Goal: Navigation & Orientation: Find specific page/section

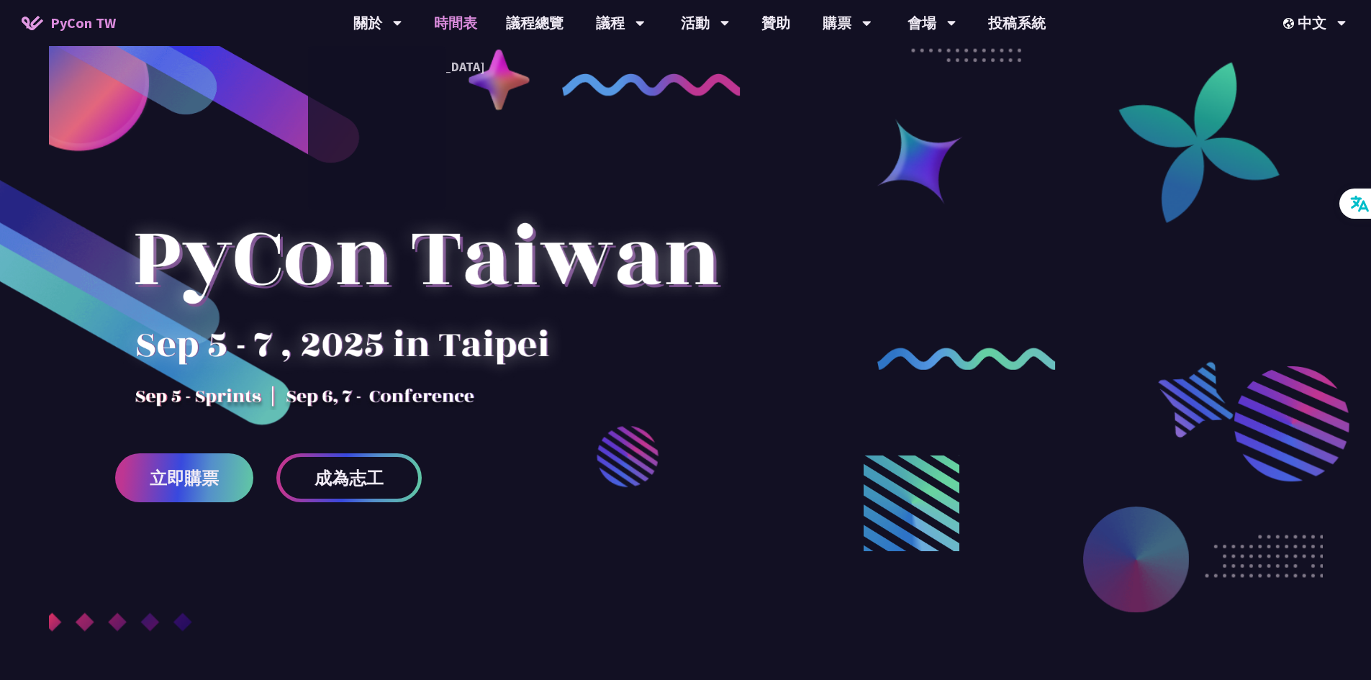
click at [442, 31] on link "時間表" at bounding box center [456, 23] width 72 height 46
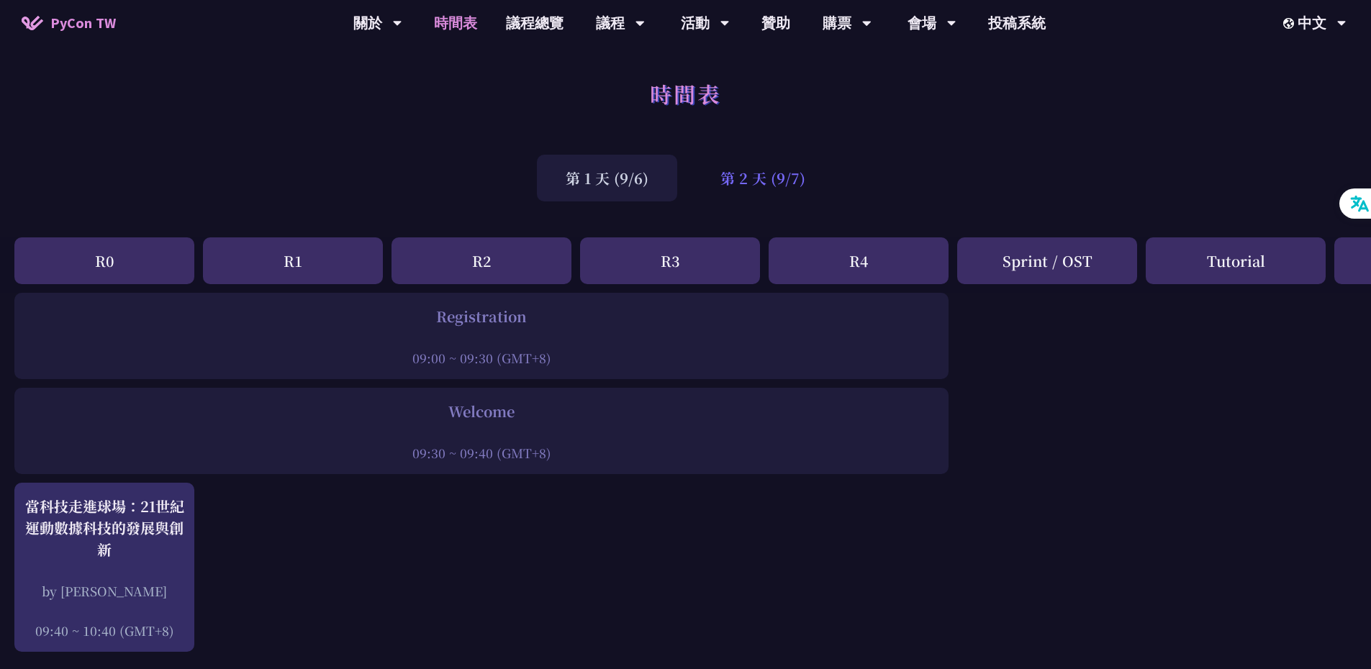
click at [749, 185] on div "第 2 天 (9/7)" at bounding box center [763, 178] width 142 height 47
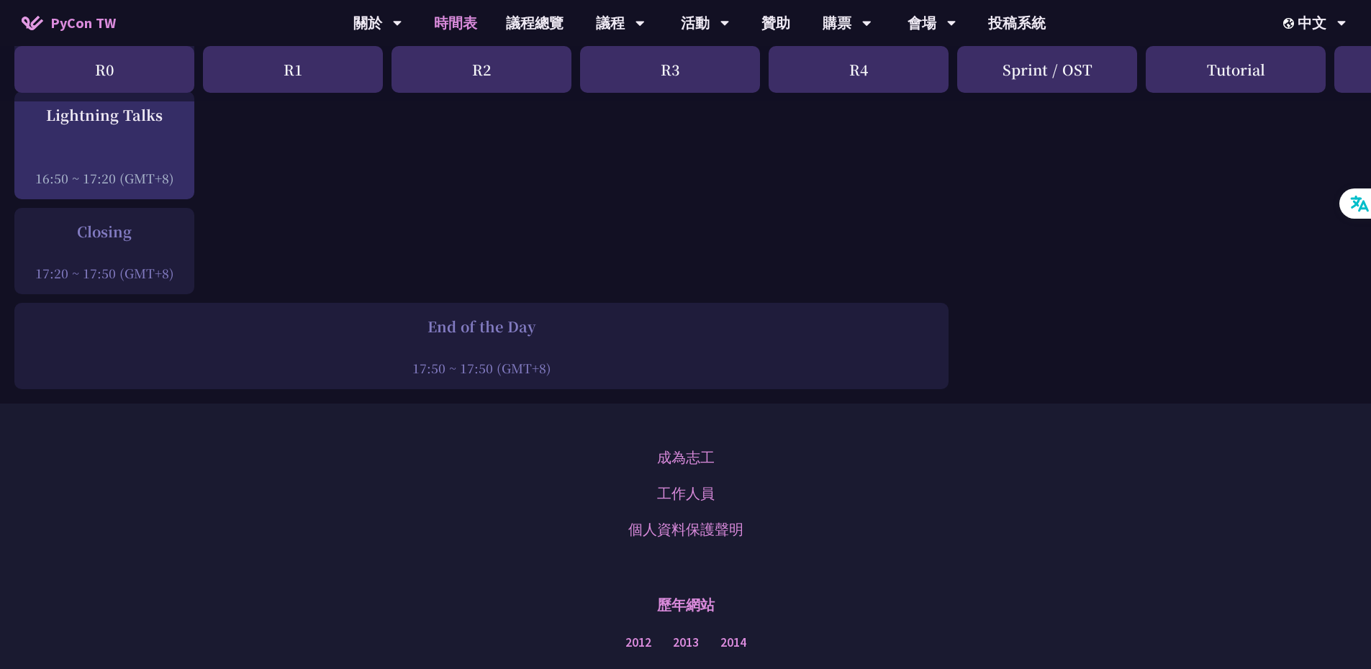
scroll to position [2375, 0]
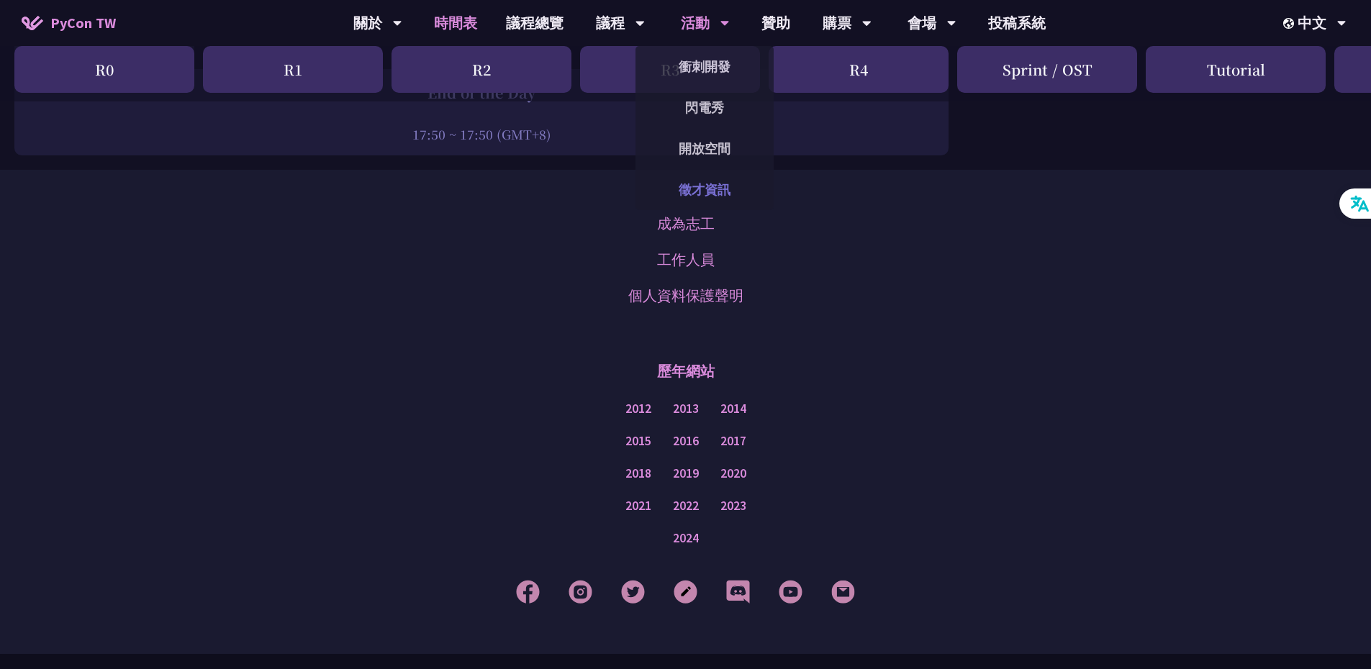
click at [719, 194] on link "徵才資訊" at bounding box center [704, 190] width 138 height 34
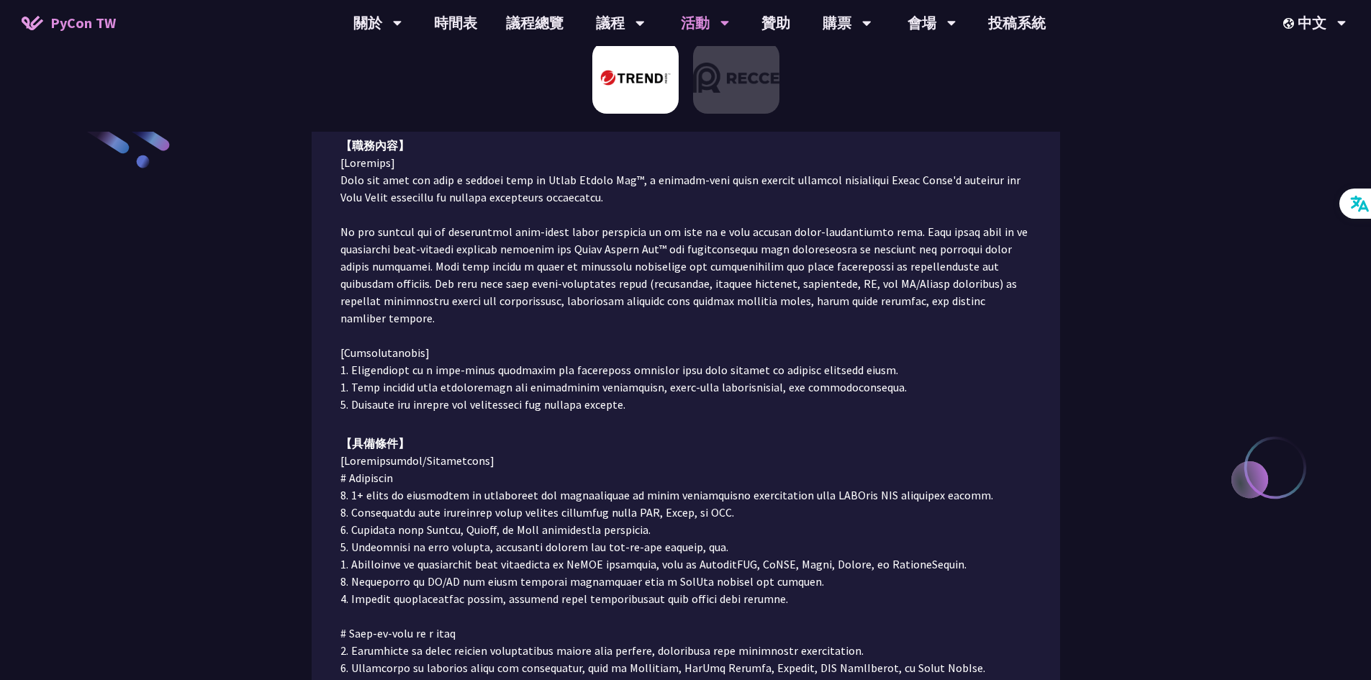
scroll to position [648, 0]
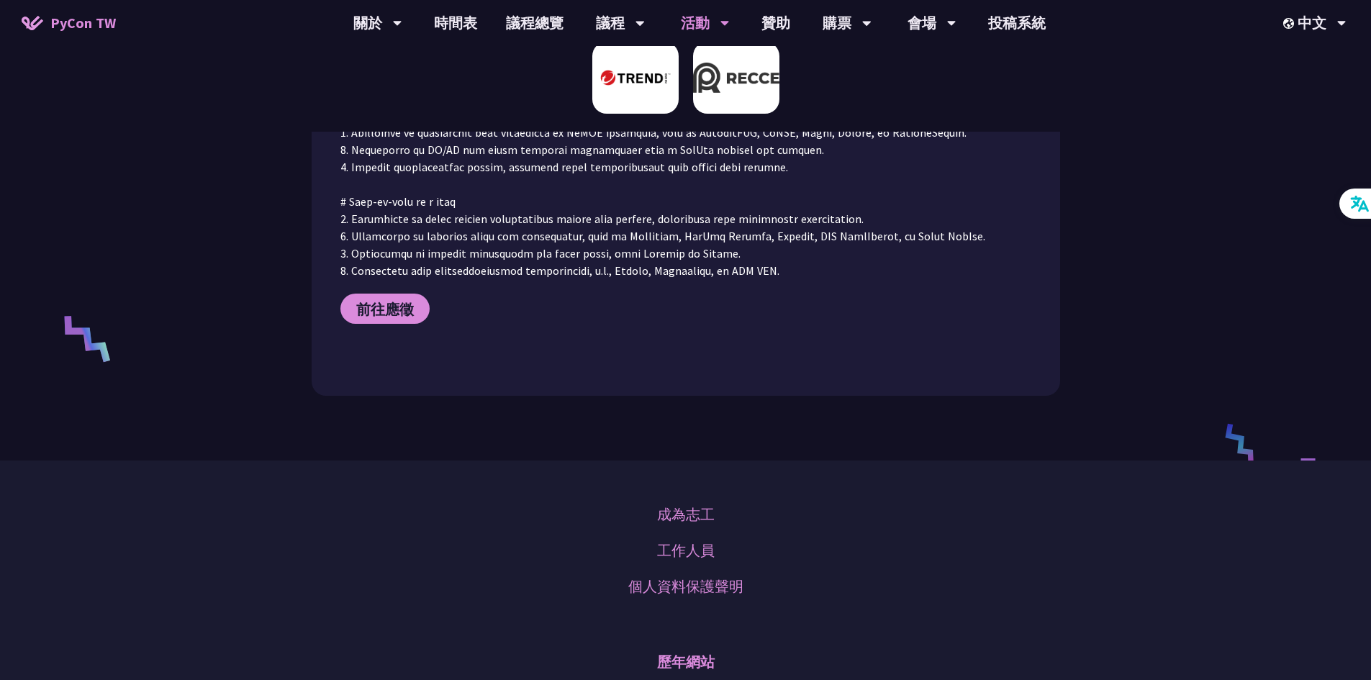
click at [745, 79] on img at bounding box center [736, 78] width 86 height 72
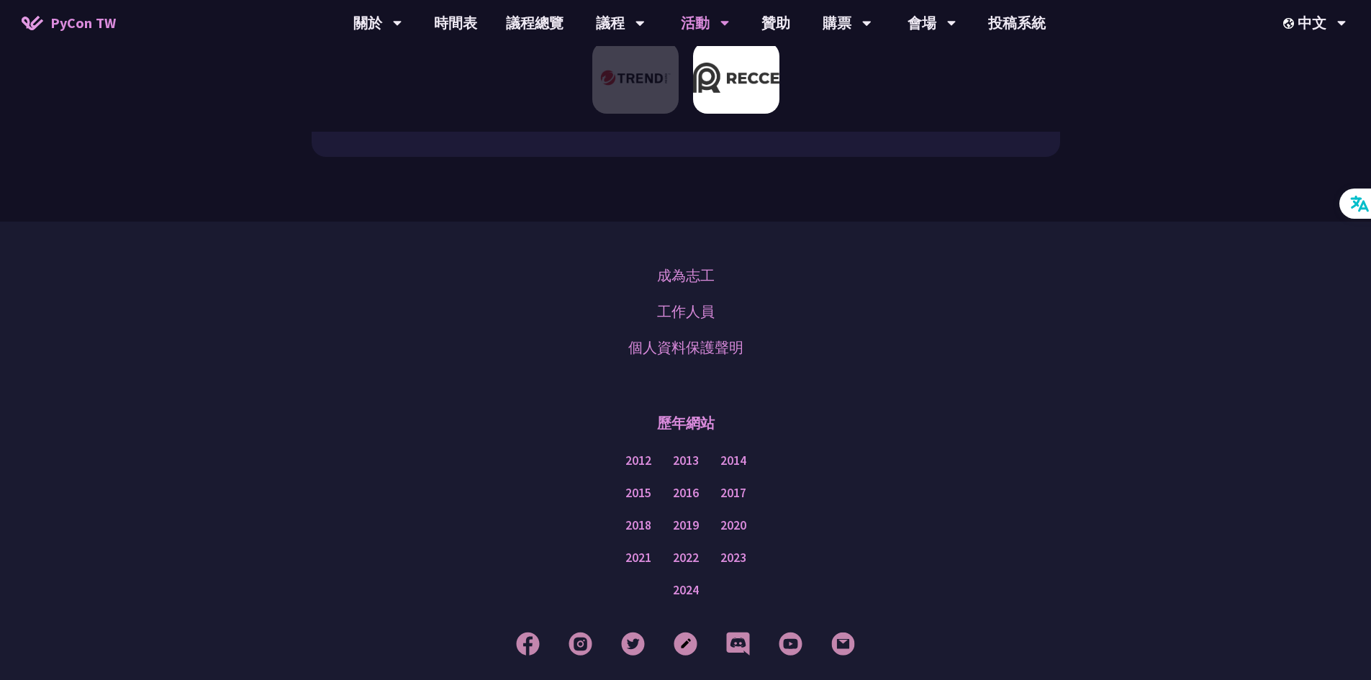
scroll to position [1740, 0]
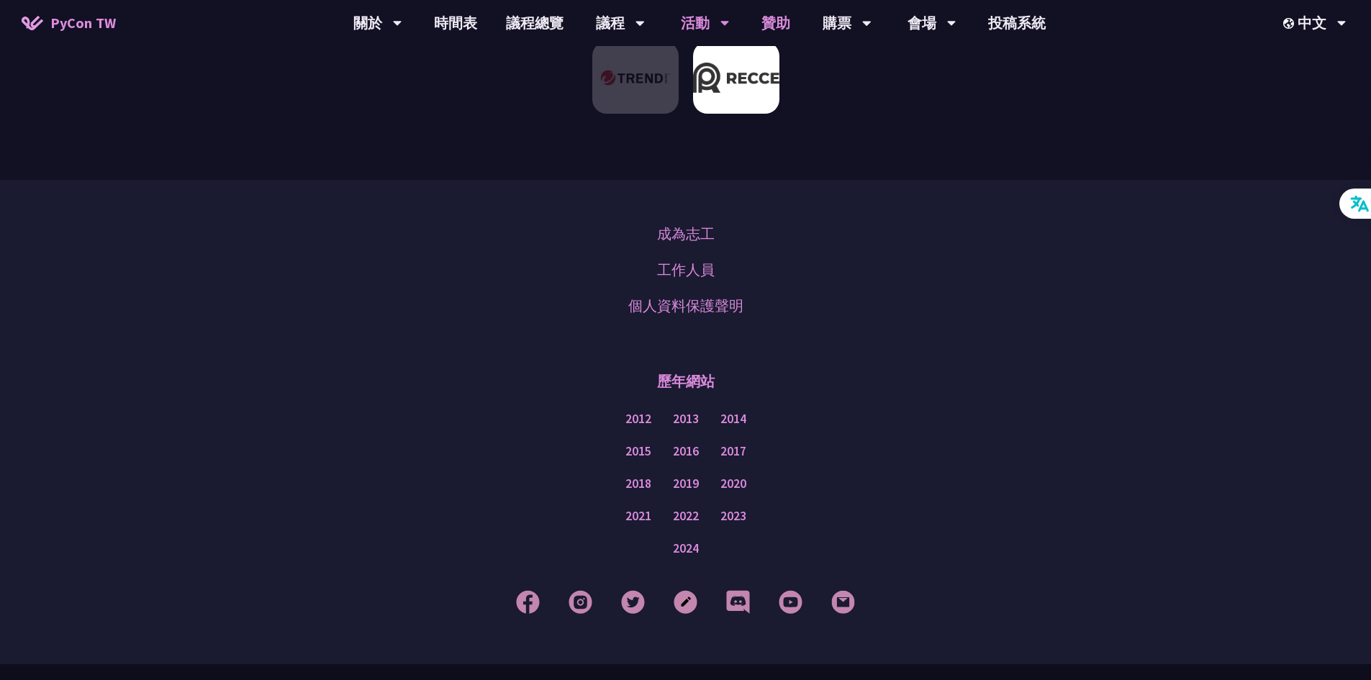
click at [774, 18] on link "贊助" at bounding box center [776, 23] width 58 height 46
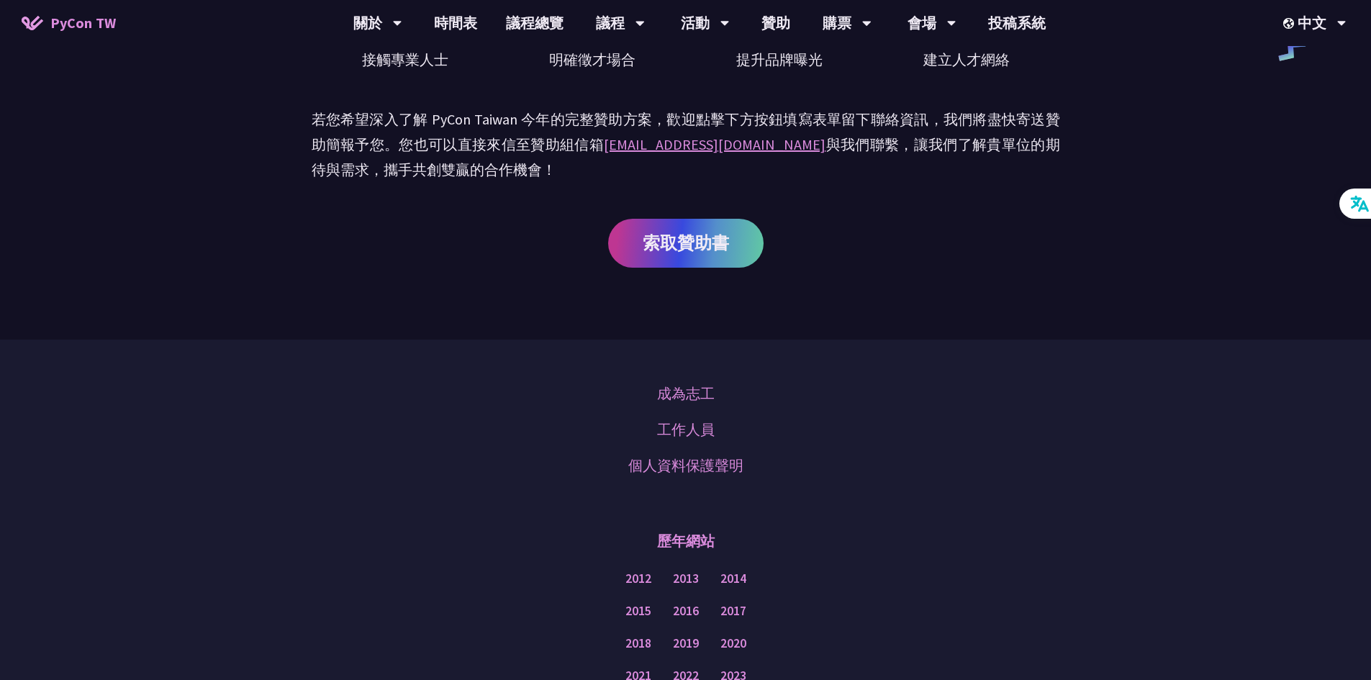
scroll to position [798, 0]
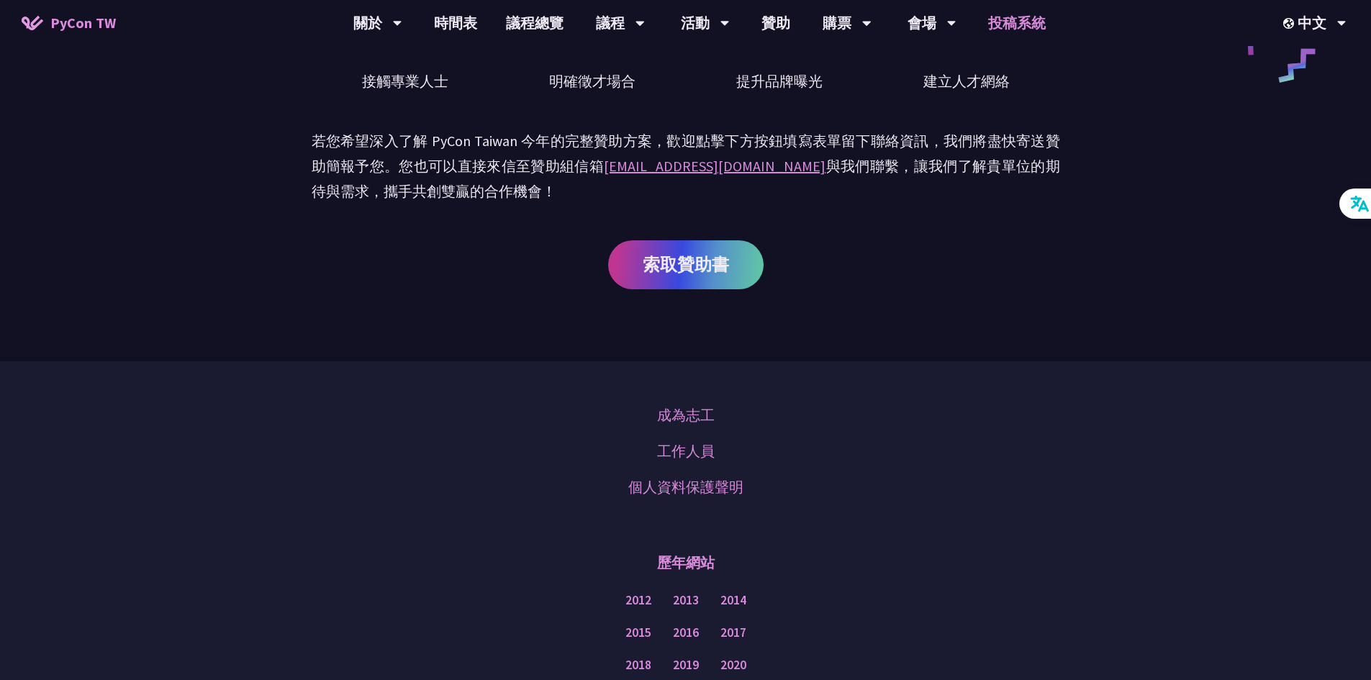
click at [1015, 21] on link "投稿系統" at bounding box center [1017, 23] width 86 height 46
click at [944, 63] on link "會場資訊" at bounding box center [931, 67] width 138 height 34
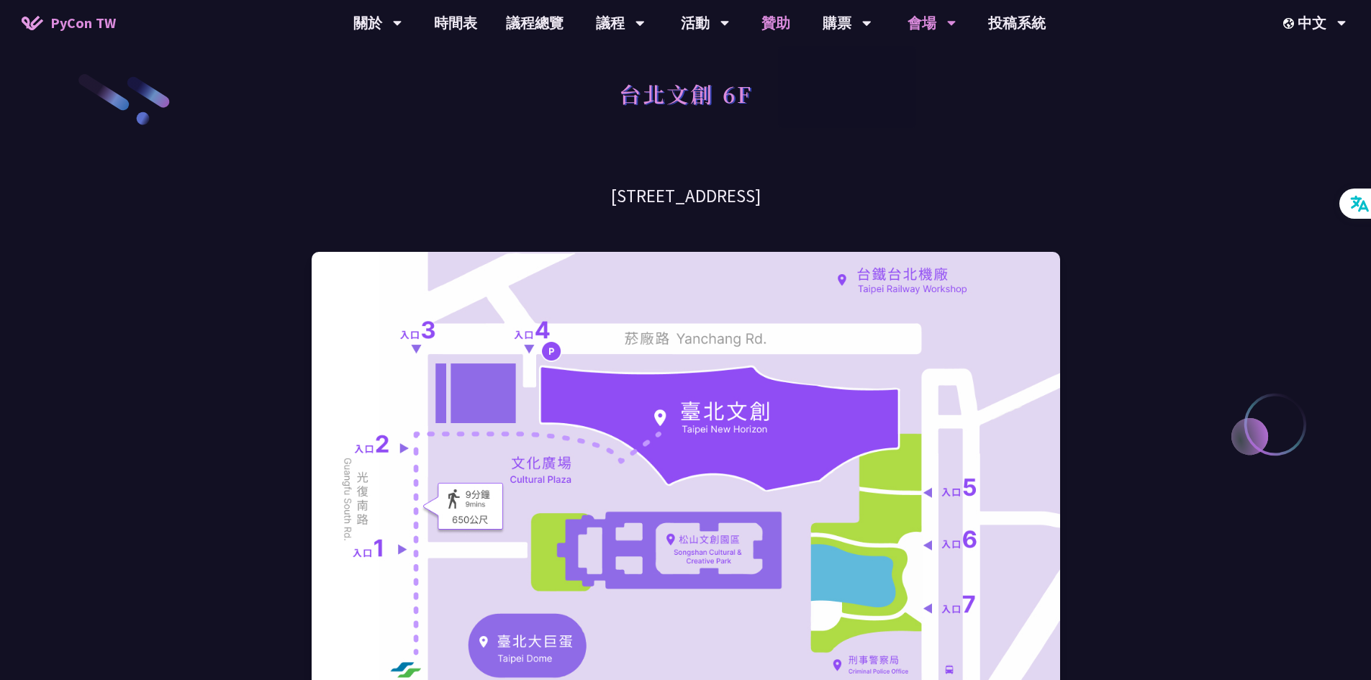
click at [782, 17] on link "贊助" at bounding box center [776, 23] width 58 height 46
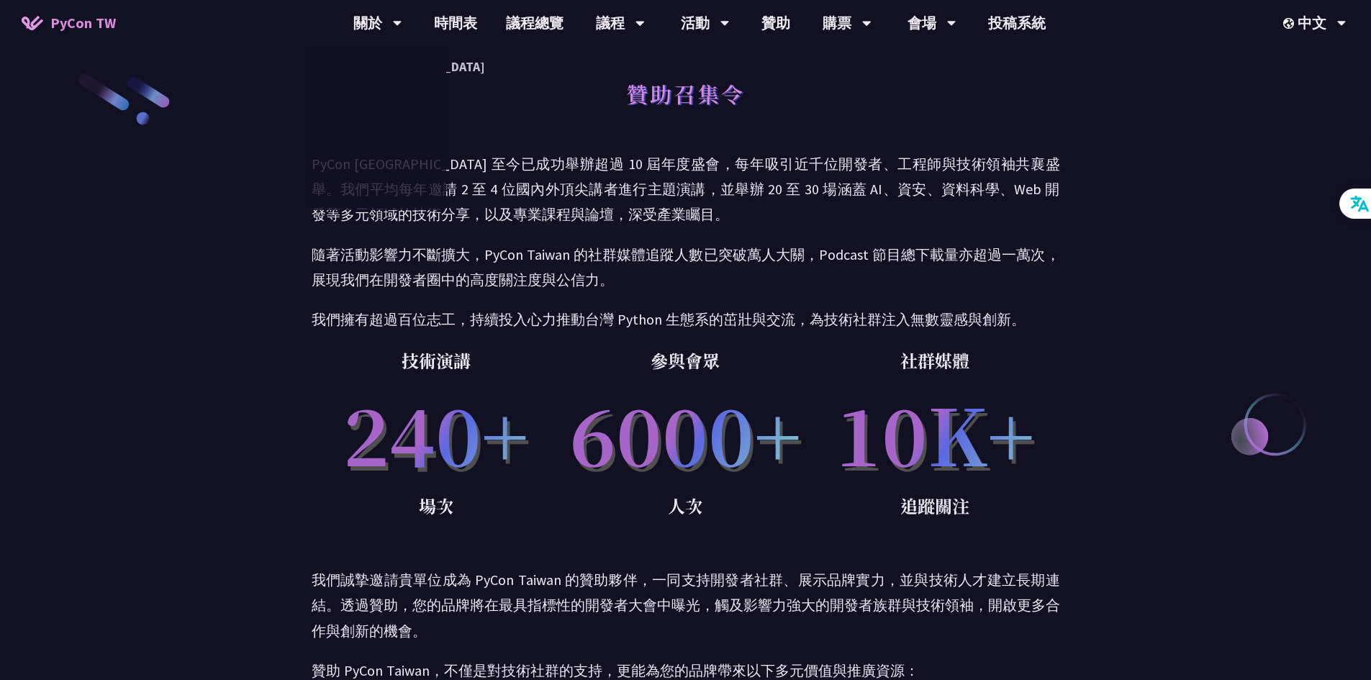
click at [83, 17] on span "PyCon TW" at bounding box center [82, 23] width 65 height 22
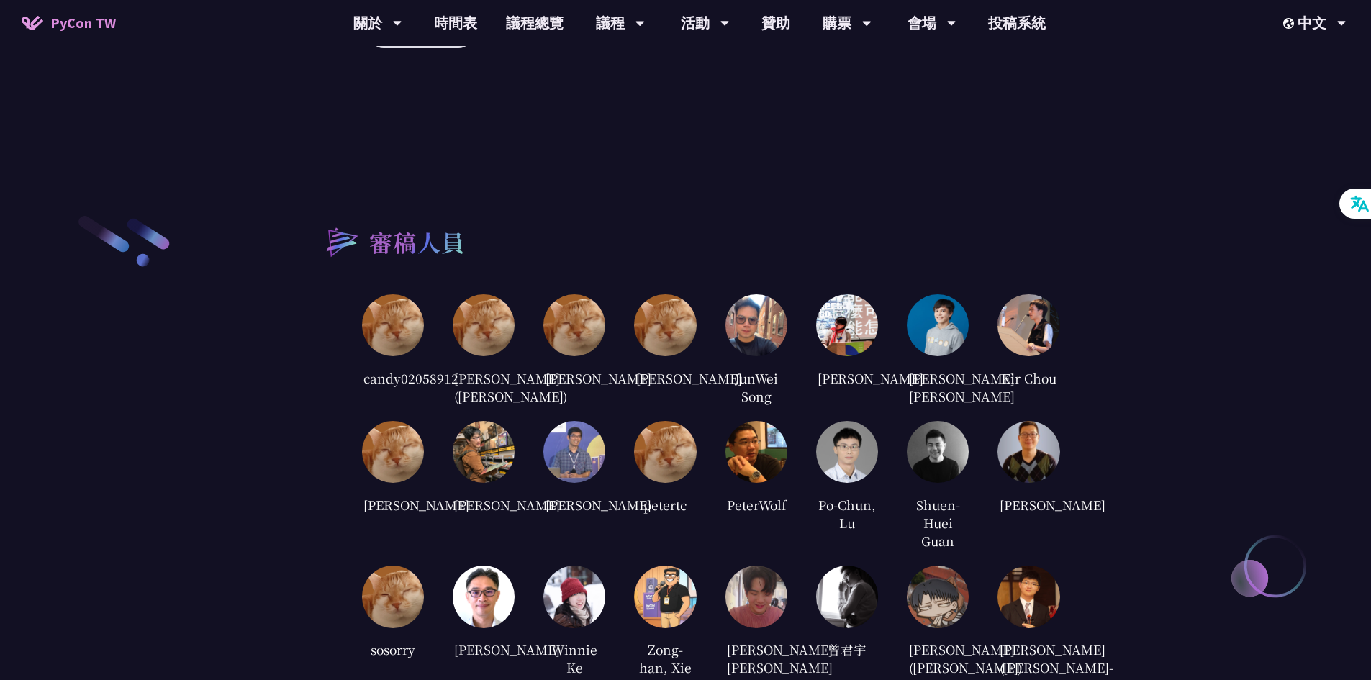
scroll to position [2726, 0]
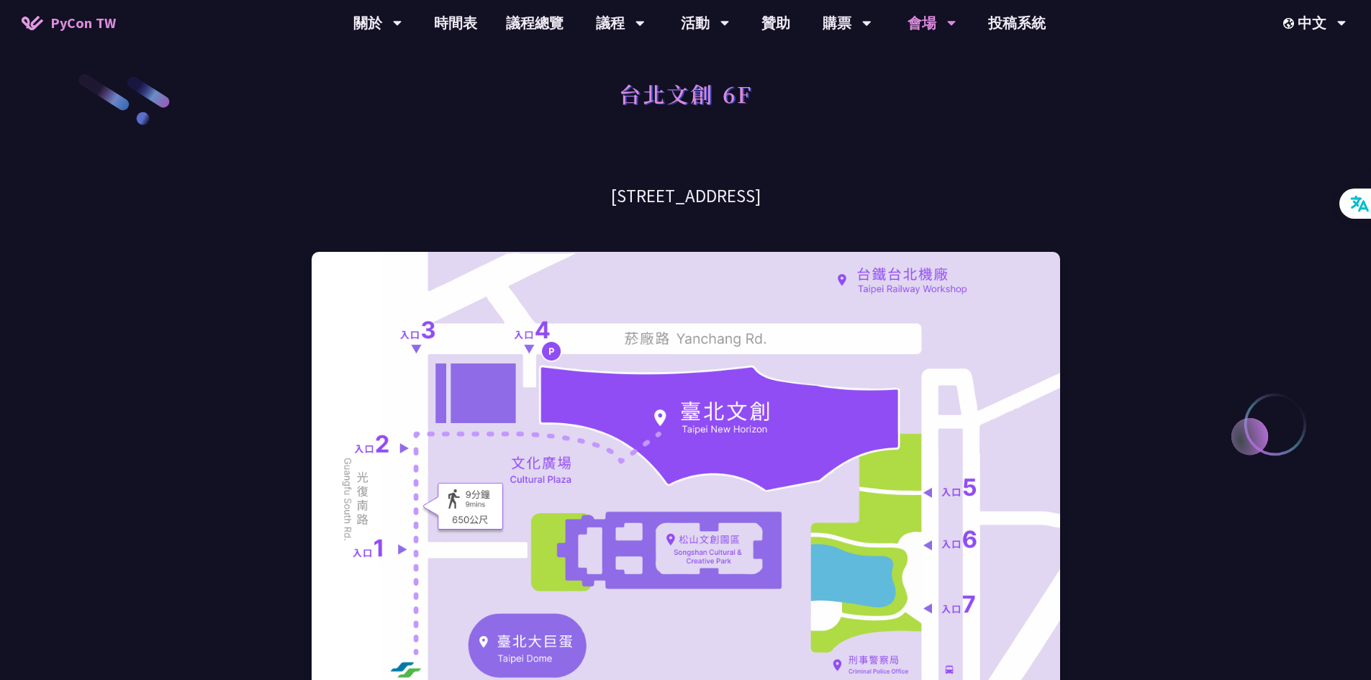
scroll to position [798, 0]
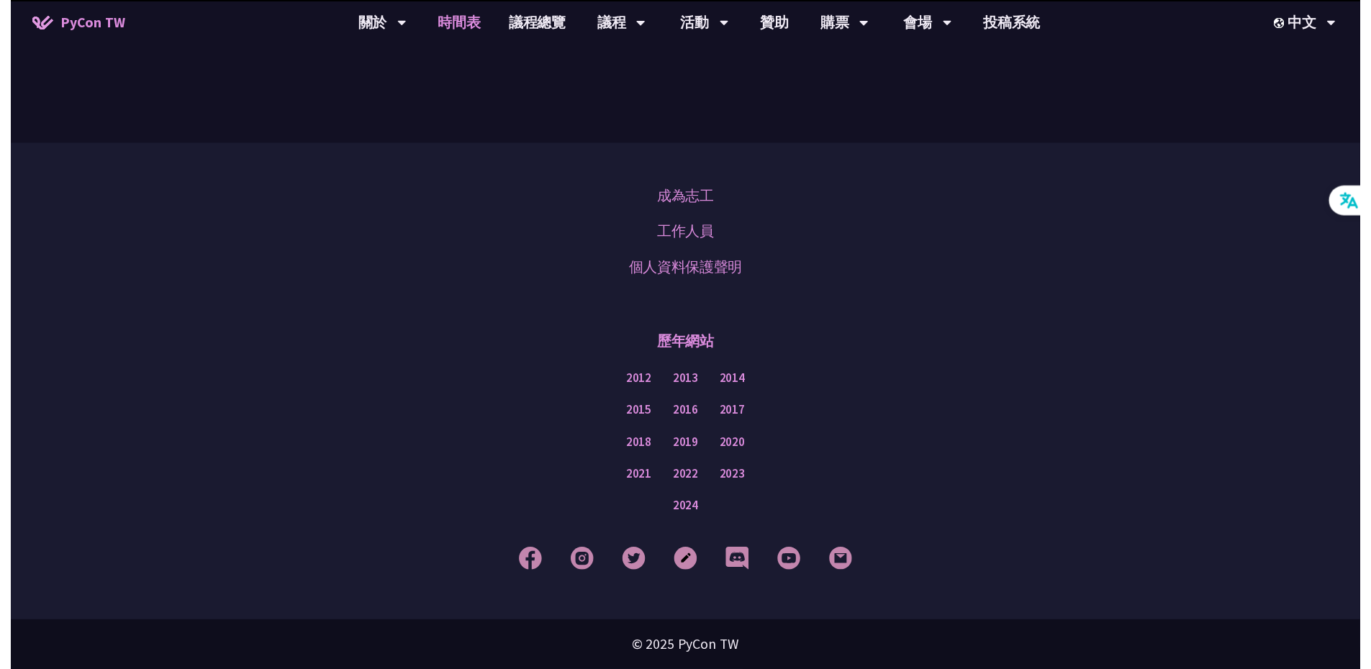
scroll to position [2375, 0]
